Goal: Transaction & Acquisition: Download file/media

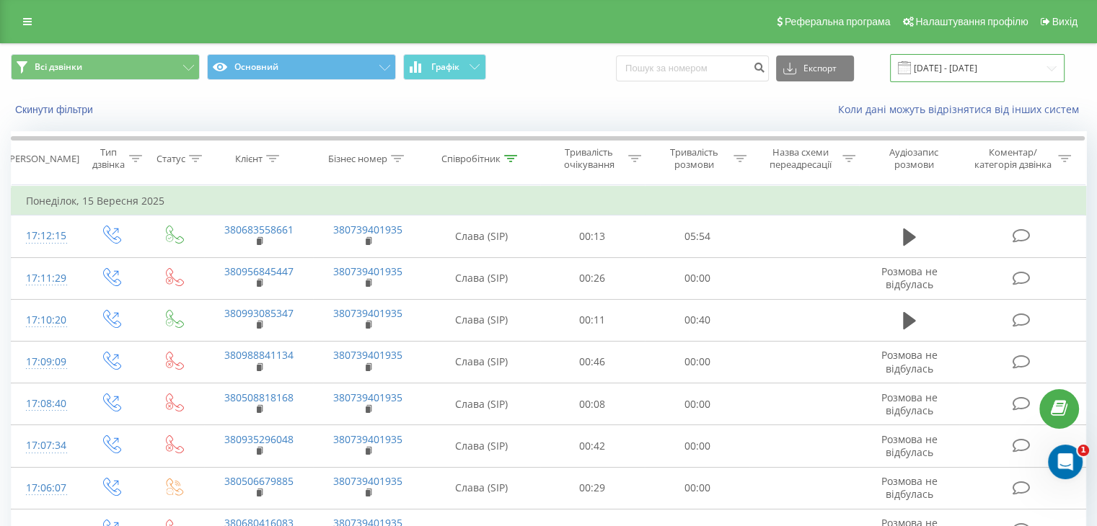
click at [1019, 64] on input "[DATE] - [DATE]" at bounding box center [977, 68] width 175 height 28
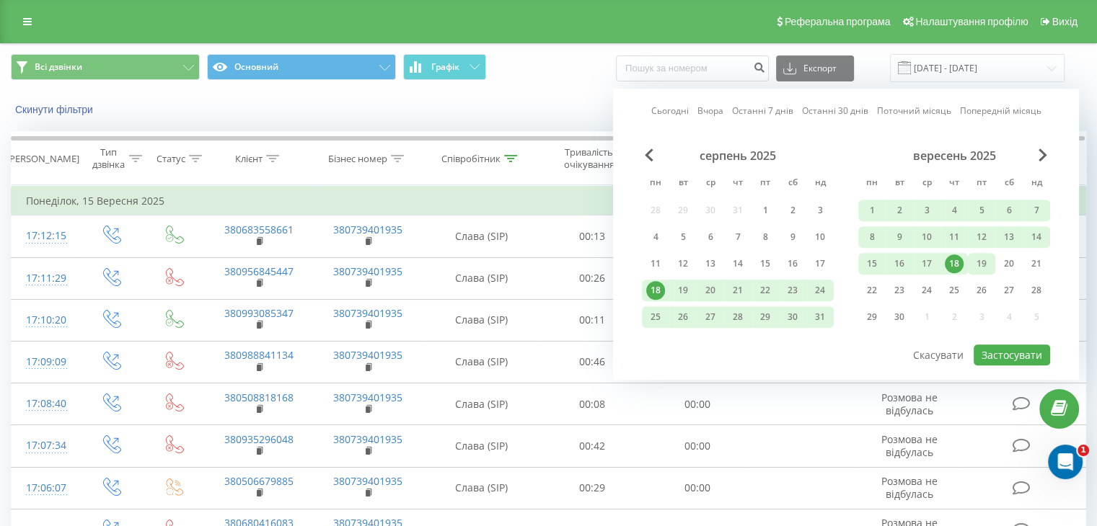
click at [986, 263] on div "19" at bounding box center [981, 264] width 19 height 19
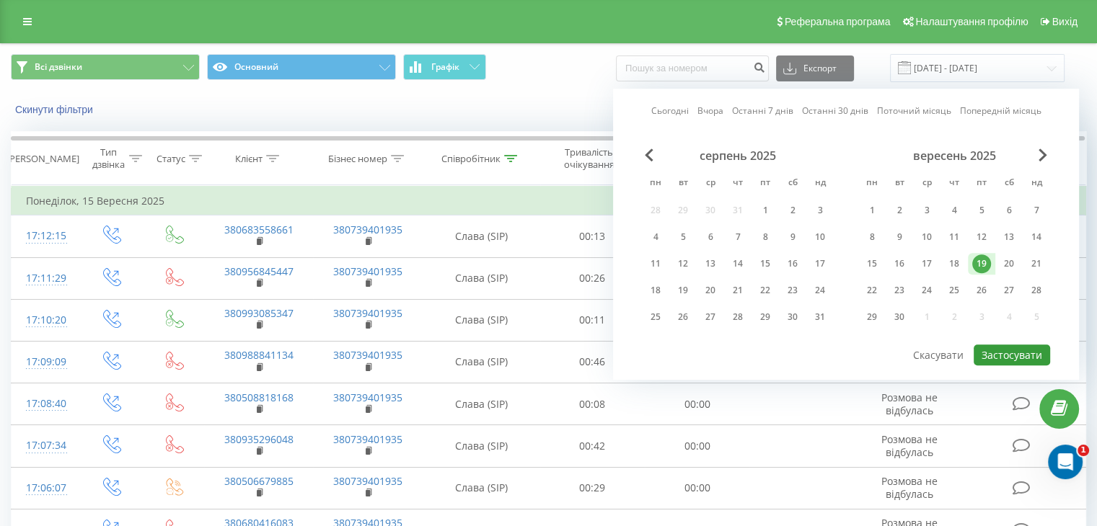
click at [1022, 346] on button "Застосувати" at bounding box center [1011, 355] width 76 height 21
type input "[DATE] - [DATE]"
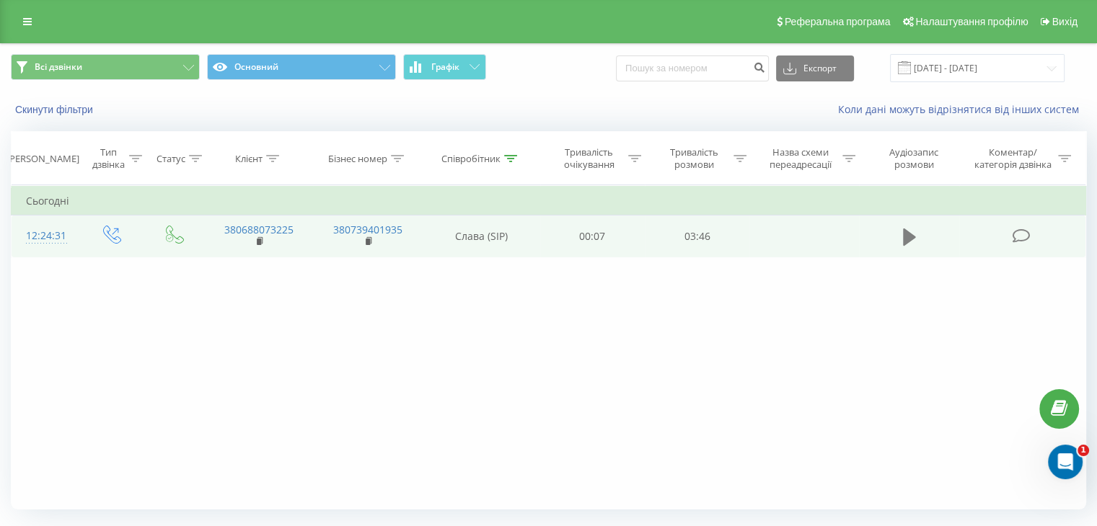
click at [910, 234] on icon at bounding box center [909, 237] width 13 height 17
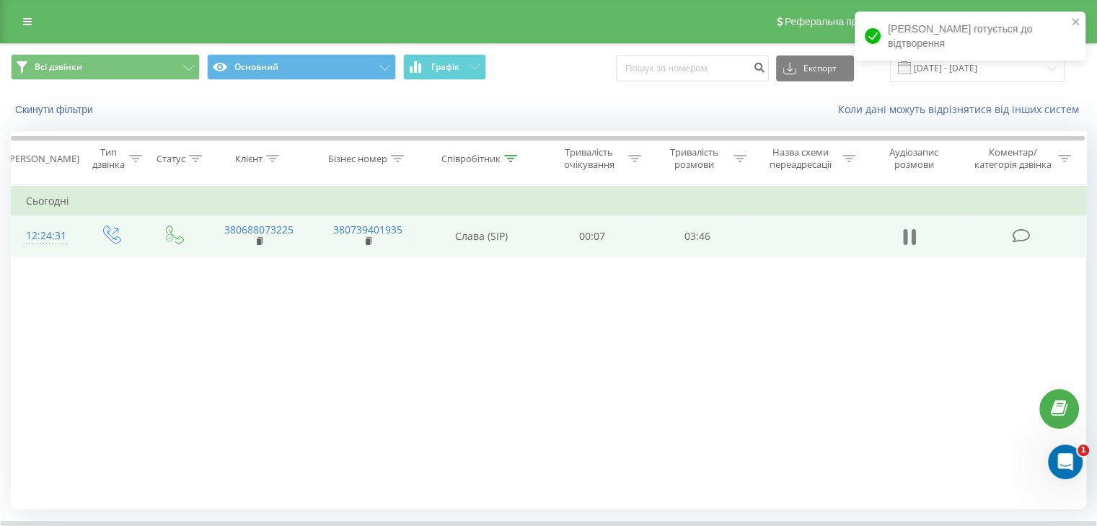
click at [909, 243] on icon at bounding box center [909, 237] width 13 height 20
click at [909, 239] on icon at bounding box center [909, 237] width 13 height 17
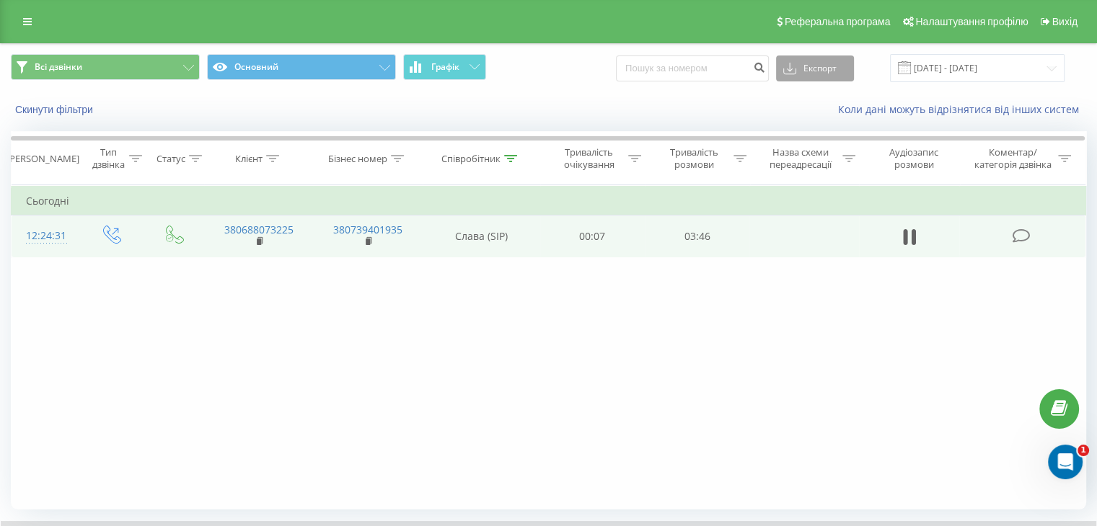
click at [829, 81] on button "Експорт" at bounding box center [815, 69] width 78 height 26
click at [268, 233] on link "380688073225" at bounding box center [258, 230] width 69 height 14
drag, startPoint x: 222, startPoint y: 225, endPoint x: 296, endPoint y: 220, distance: 73.7
click at [296, 220] on td "380688073225" at bounding box center [258, 237] width 109 height 42
copy link "380688073225"
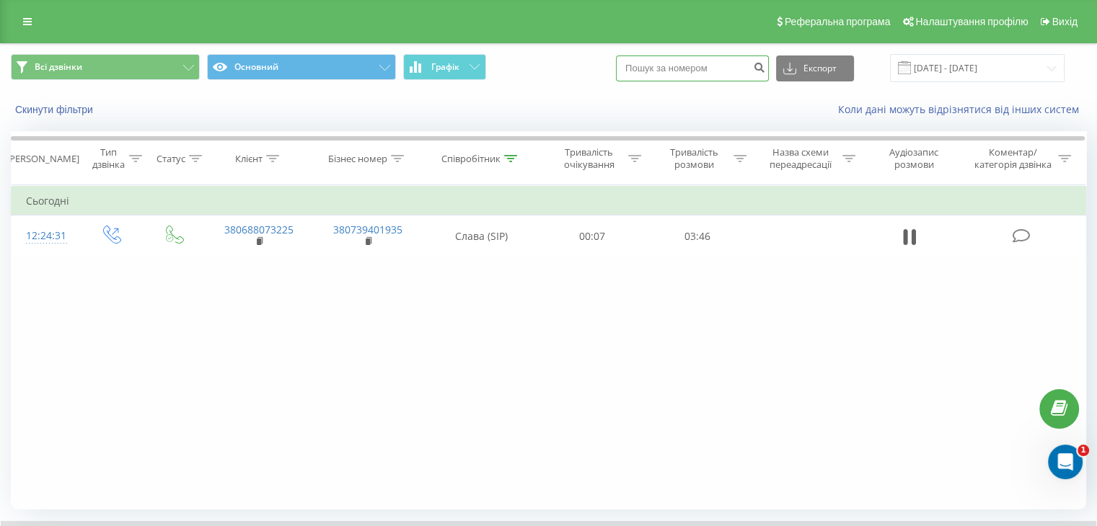
click at [674, 64] on input at bounding box center [692, 69] width 153 height 26
paste input "380688073225"
type input "380688073225"
click at [820, 69] on button "Експорт" at bounding box center [815, 69] width 78 height 26
click at [828, 149] on div ".xlsx" at bounding box center [815, 147] width 76 height 26
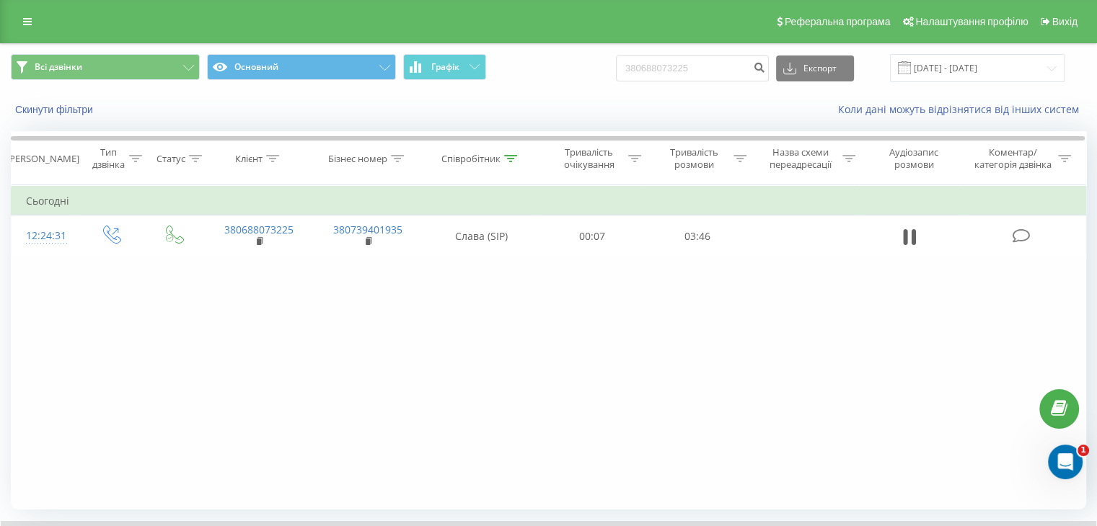
click at [668, 105] on div "Коли дані можуть відрізнятися вiд інших систем" at bounding box center [754, 109] width 684 height 14
click at [834, 64] on button "Експорт" at bounding box center [815, 69] width 78 height 26
click at [806, 95] on span ".csv" at bounding box center [797, 95] width 18 height 14
drag, startPoint x: 574, startPoint y: 122, endPoint x: 609, endPoint y: 105, distance: 39.0
click at [574, 122] on div "Скинути фільтри Коли дані можуть відрізнятися вiд інших систем" at bounding box center [548, 109] width 1095 height 35
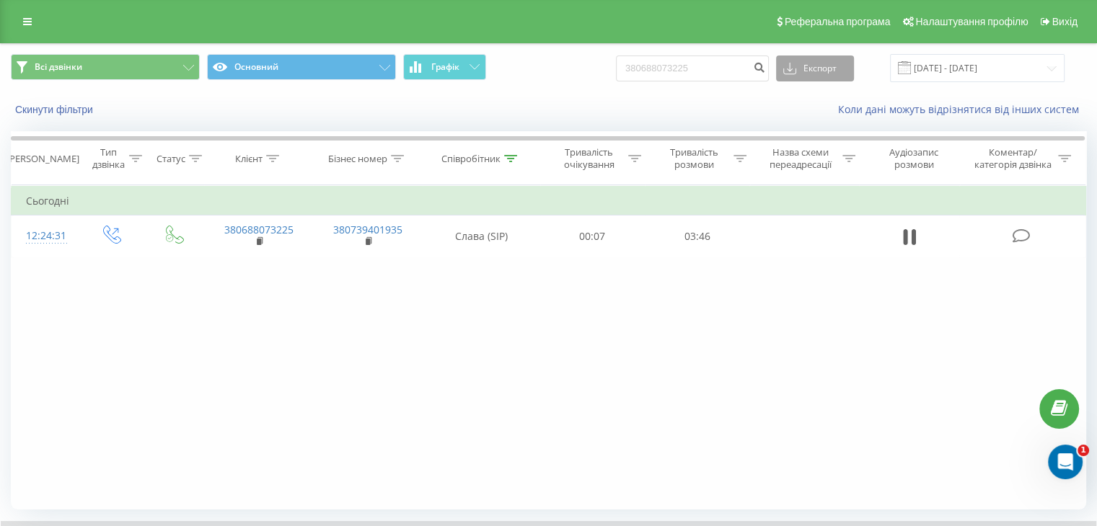
click at [854, 71] on button "Експорт" at bounding box center [815, 69] width 78 height 26
click at [826, 126] on div ".xls" at bounding box center [815, 121] width 76 height 26
click at [551, 113] on div "Коли дані можуть відрізнятися вiд інших систем" at bounding box center [754, 109] width 684 height 14
click at [904, 244] on icon at bounding box center [905, 237] width 4 height 16
click at [909, 241] on icon at bounding box center [909, 237] width 13 height 20
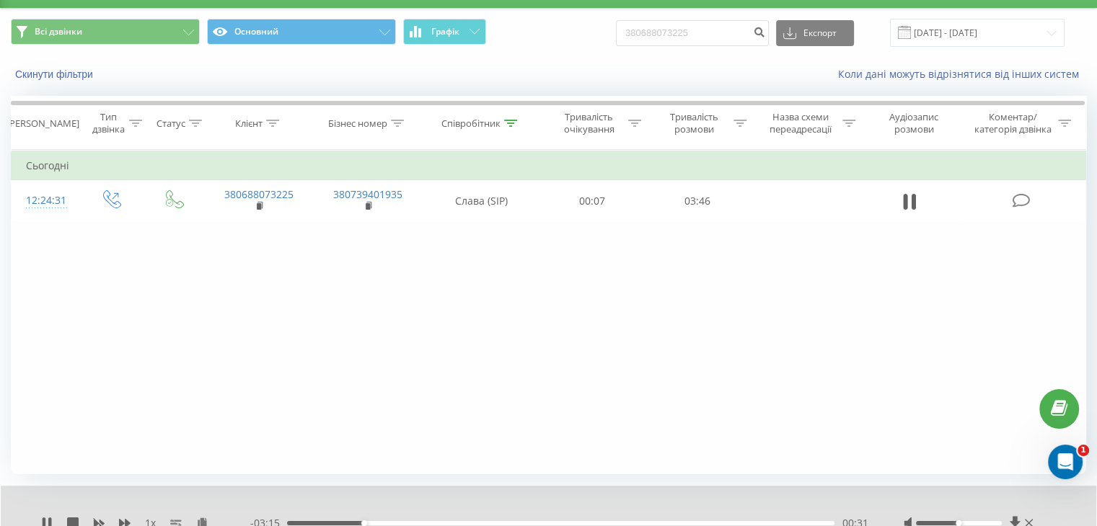
scroll to position [92, 0]
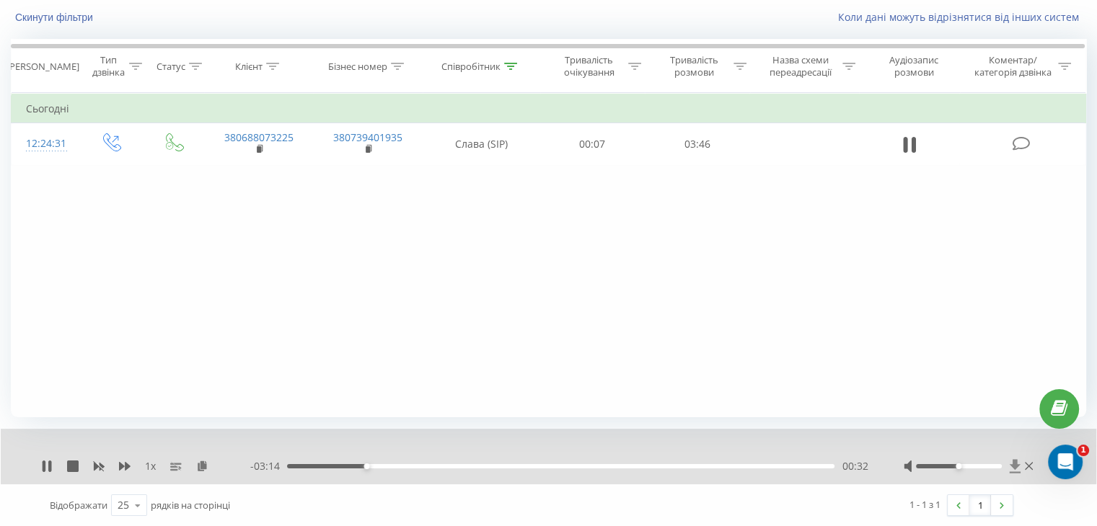
click at [1016, 465] on icon at bounding box center [1014, 466] width 11 height 14
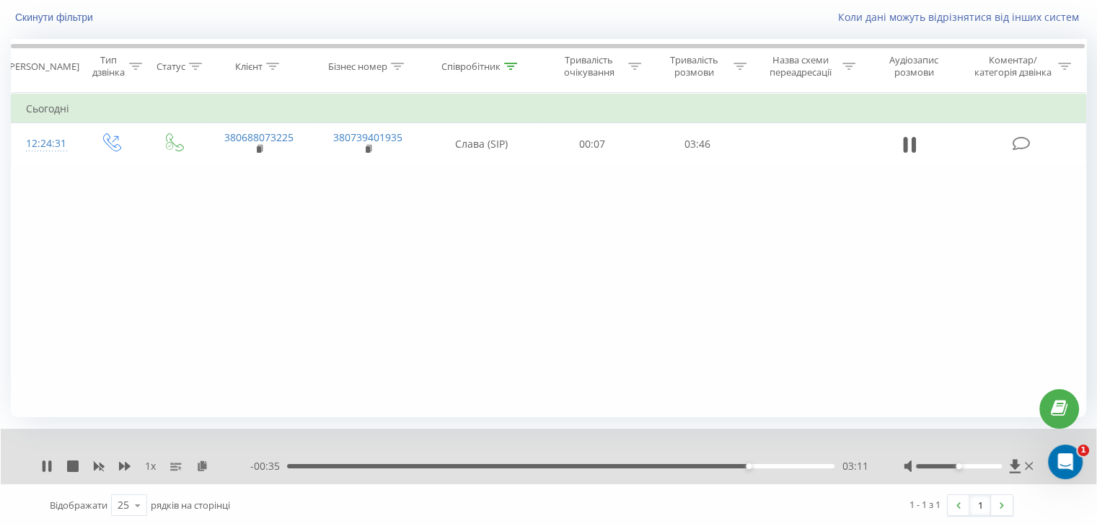
click at [704, 332] on div "Фільтрувати за умовою Дорівнює Введіть значення Скасувати OK Фільтрувати за умо…" at bounding box center [548, 255] width 1075 height 324
